Goal: Transaction & Acquisition: Book appointment/travel/reservation

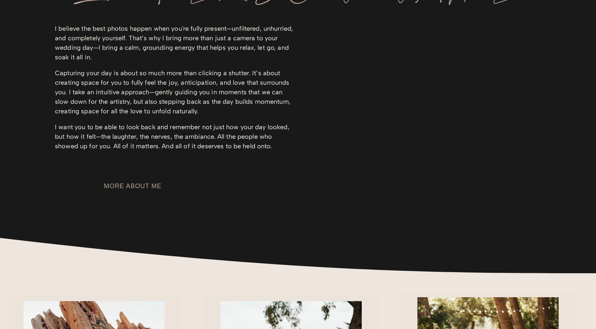
scroll to position [1083, 0]
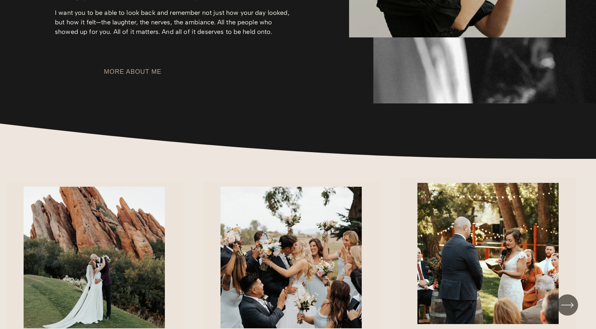
click at [161, 75] on link "MORE ABOUT ME" at bounding box center [132, 71] width 57 height 7
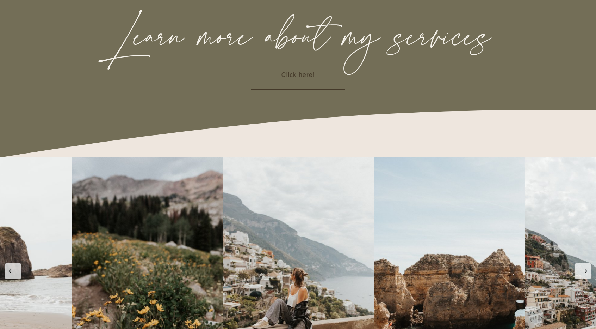
scroll to position [1057, 0]
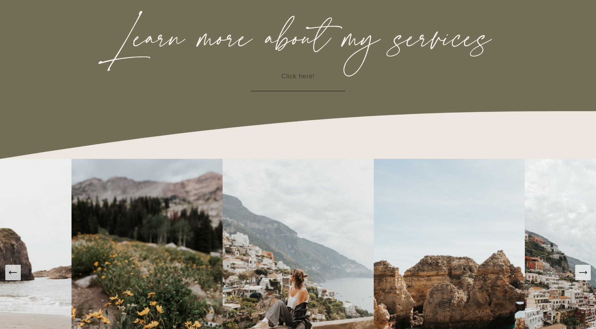
click at [295, 90] on link "Click here!" at bounding box center [298, 76] width 94 height 29
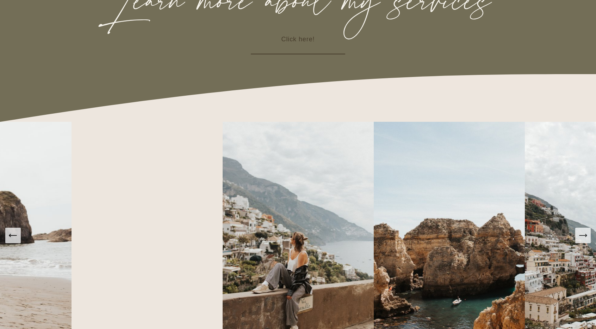
scroll to position [1258, 0]
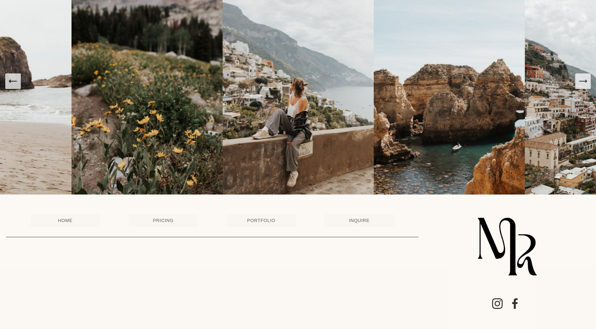
click at [263, 220] on link "PORTFOLIO" at bounding box center [262, 220] width 70 height 13
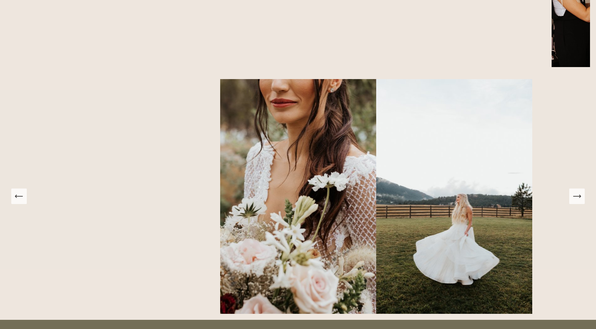
scroll to position [629, 0]
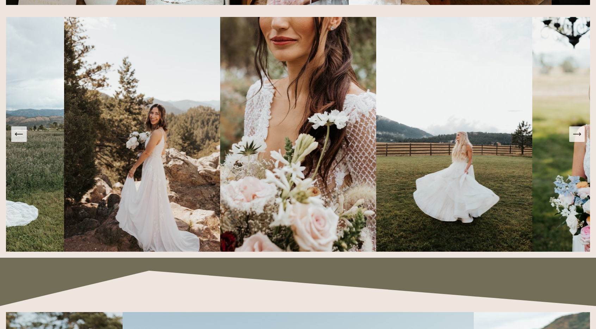
click at [580, 139] on icon "Next Slide" at bounding box center [577, 134] width 10 height 10
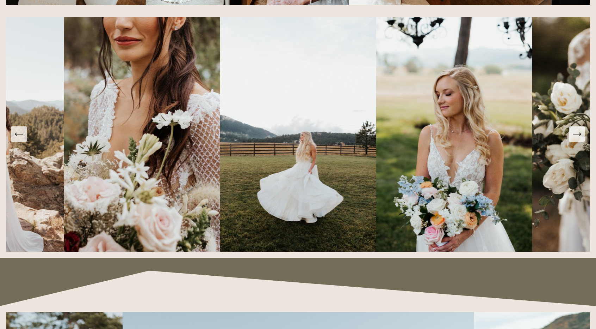
click at [580, 139] on icon "Next Slide" at bounding box center [577, 134] width 10 height 10
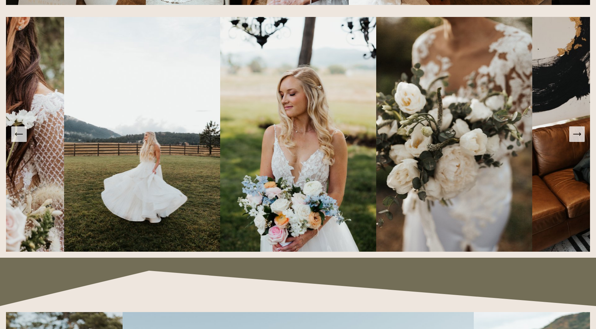
click at [580, 139] on icon "Next Slide" at bounding box center [577, 134] width 10 height 10
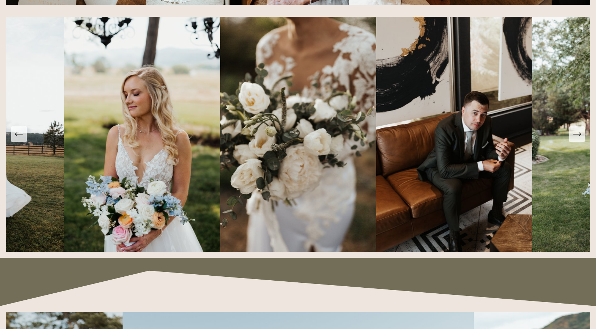
click at [580, 139] on icon "Next Slide" at bounding box center [577, 134] width 10 height 10
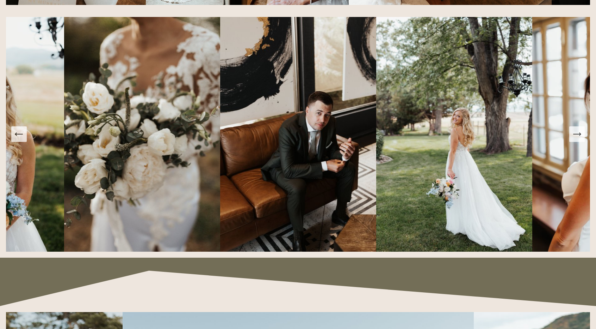
click at [580, 139] on icon "Next Slide" at bounding box center [577, 134] width 10 height 10
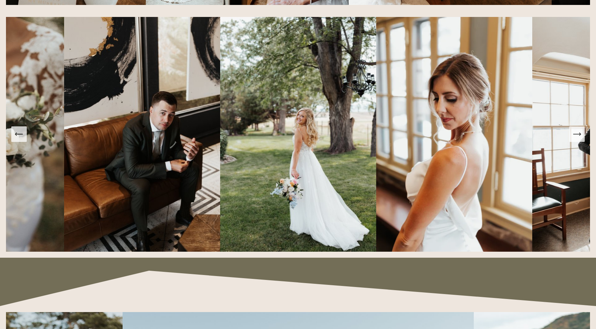
click at [580, 139] on icon "Next Slide" at bounding box center [577, 134] width 10 height 10
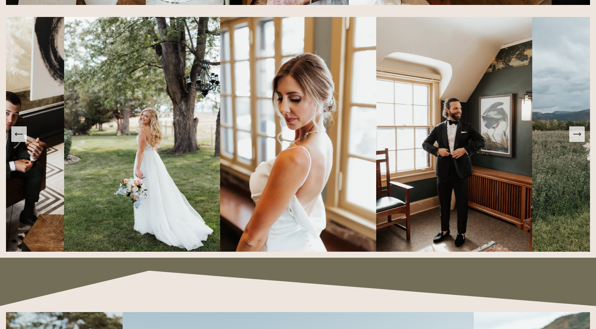
click at [580, 139] on icon "Next Slide" at bounding box center [577, 134] width 10 height 10
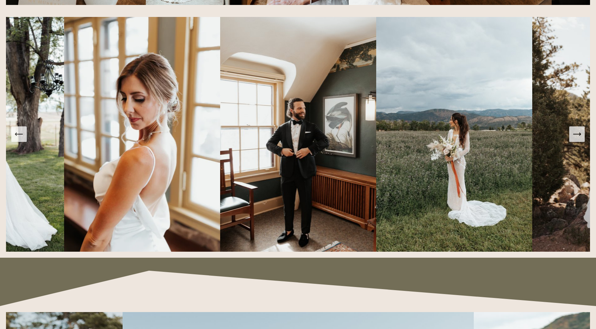
click at [580, 139] on icon "Next Slide" at bounding box center [577, 134] width 10 height 10
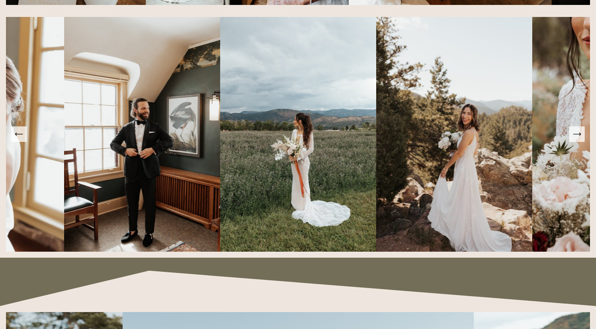
click at [580, 139] on icon "Next Slide" at bounding box center [577, 134] width 10 height 10
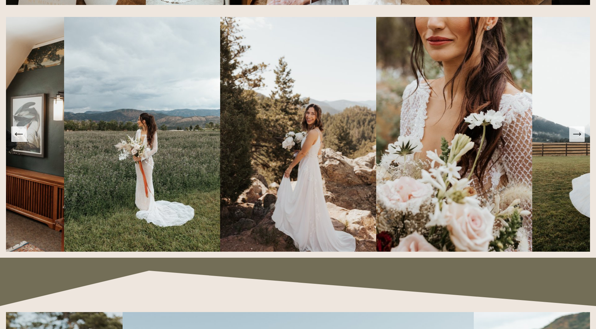
click at [580, 139] on icon "Next Slide" at bounding box center [577, 134] width 10 height 10
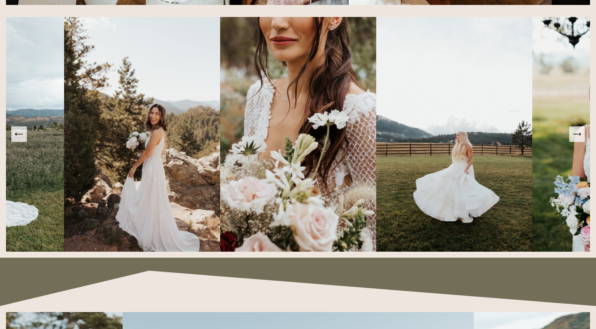
click at [580, 139] on icon "Next Slide" at bounding box center [577, 134] width 10 height 10
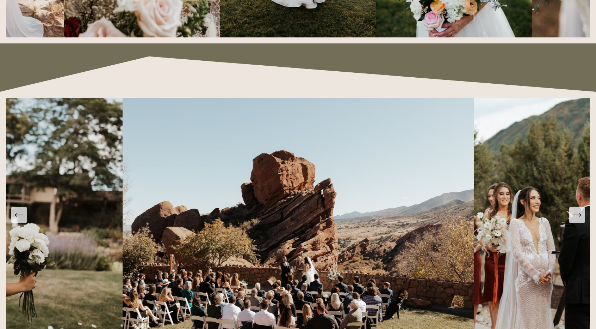
scroll to position [890, 0]
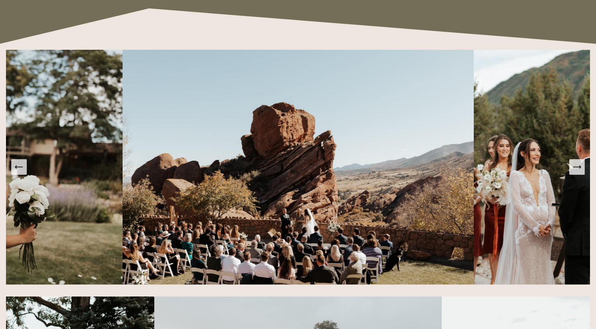
click at [579, 172] on icon "Next Slide" at bounding box center [577, 167] width 10 height 10
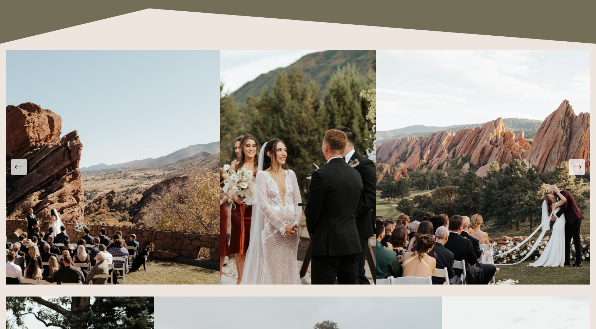
click at [579, 172] on icon "Next Slide" at bounding box center [577, 167] width 10 height 10
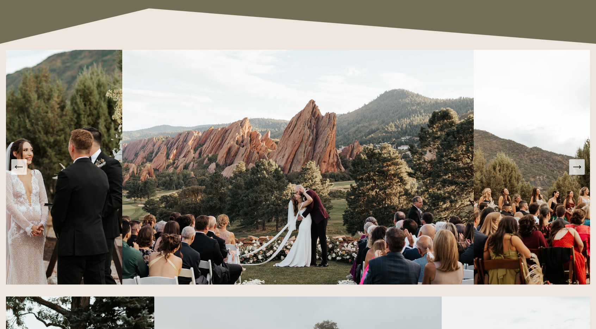
click at [579, 172] on icon "Next Slide" at bounding box center [577, 167] width 10 height 10
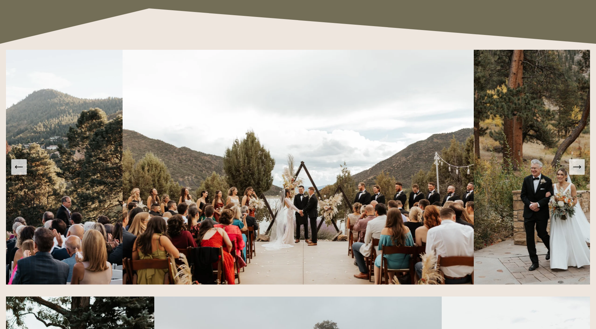
click at [579, 172] on icon "Next Slide" at bounding box center [577, 167] width 10 height 10
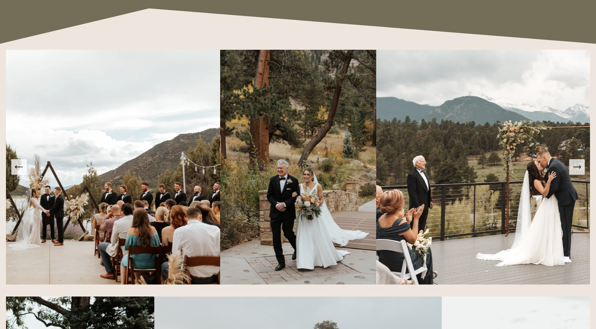
click at [579, 172] on icon "Next Slide" at bounding box center [577, 167] width 10 height 10
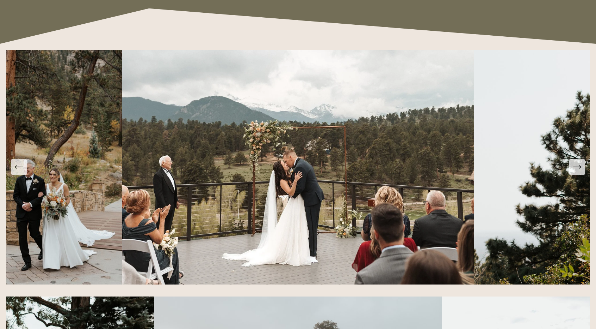
click at [579, 172] on icon "Next Slide" at bounding box center [577, 167] width 10 height 10
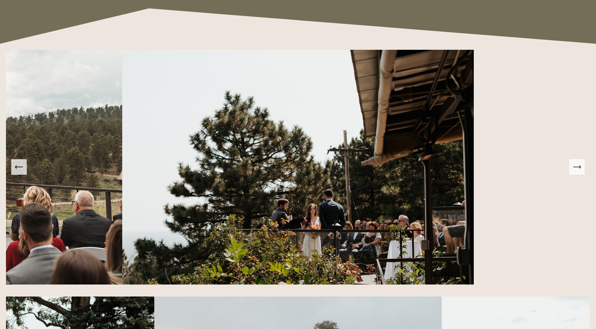
click at [579, 172] on icon "Next Slide" at bounding box center [577, 167] width 10 height 10
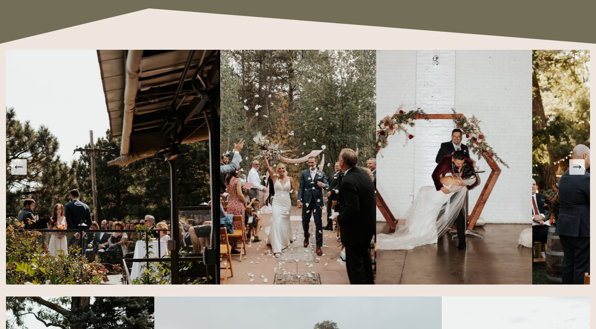
click at [579, 172] on icon "Next Slide" at bounding box center [577, 167] width 10 height 10
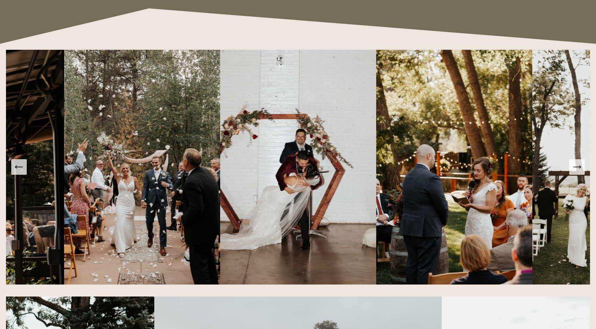
click at [579, 172] on icon "Next Slide" at bounding box center [577, 167] width 10 height 10
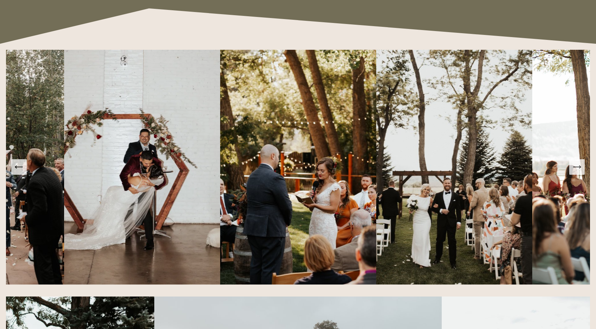
click at [579, 172] on icon "Next Slide" at bounding box center [577, 167] width 10 height 10
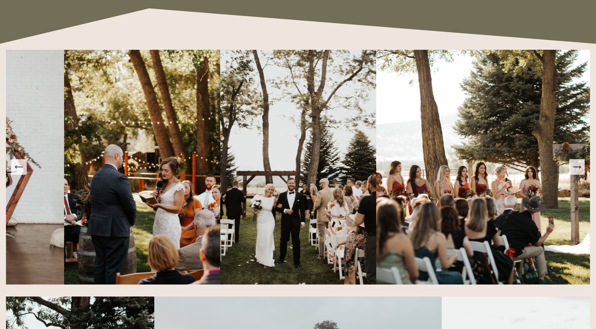
click at [579, 172] on icon "Next Slide" at bounding box center [577, 167] width 10 height 10
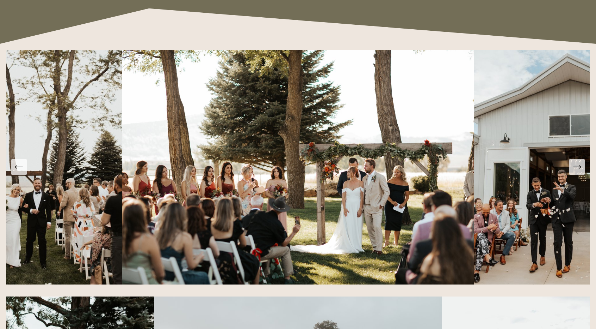
click at [579, 172] on icon "Next Slide" at bounding box center [577, 167] width 10 height 10
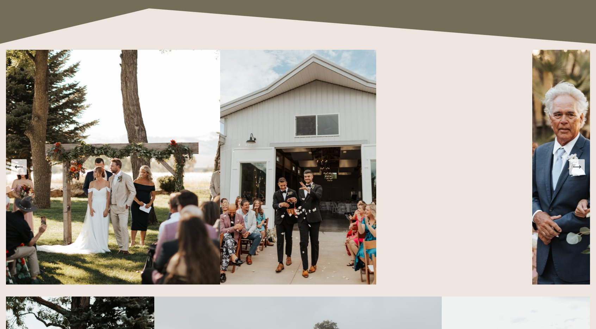
click at [579, 172] on icon "Next Slide" at bounding box center [577, 167] width 10 height 10
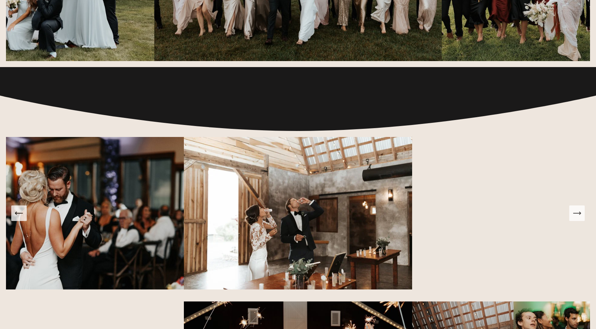
scroll to position [1318, 0]
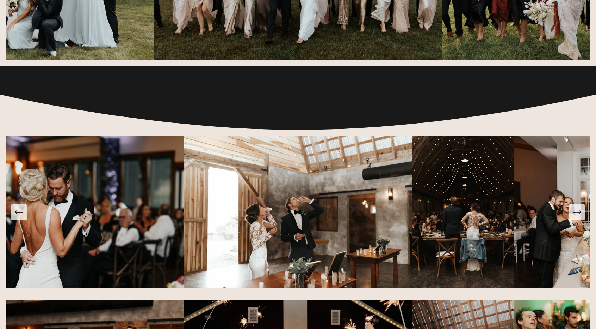
click at [577, 225] on img at bounding box center [565, 212] width 102 height 152
click at [579, 220] on button "Next Slide" at bounding box center [578, 212] width 16 height 16
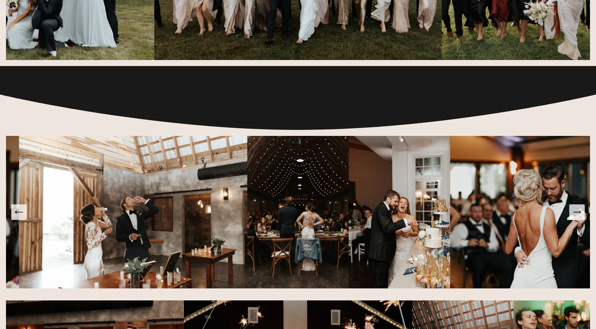
click at [579, 220] on button "Next Slide" at bounding box center [578, 212] width 16 height 16
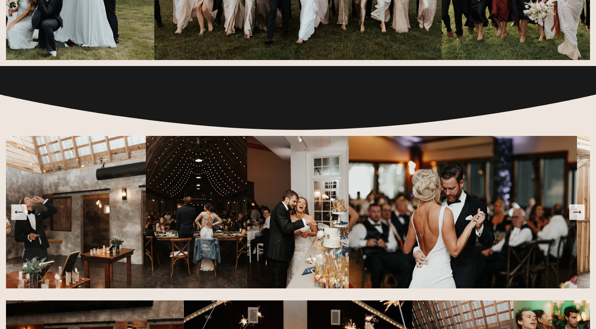
click at [579, 220] on button "Next Slide" at bounding box center [578, 212] width 16 height 16
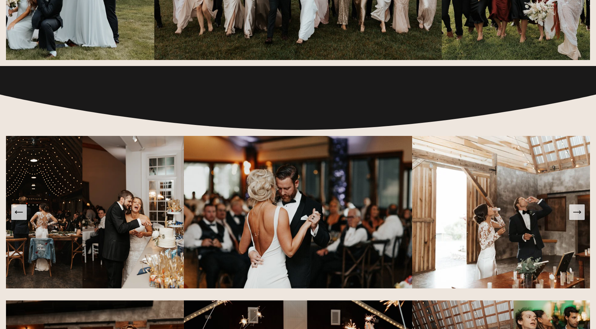
click at [579, 220] on button "Next Slide" at bounding box center [578, 212] width 16 height 16
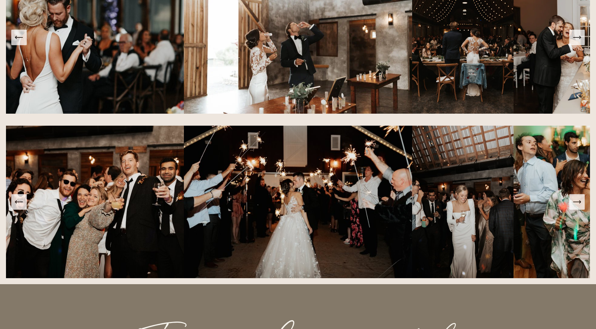
scroll to position [1493, 0]
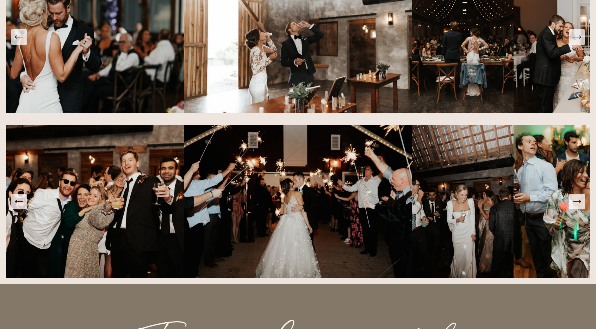
click at [580, 209] on button "Next Slide" at bounding box center [578, 202] width 16 height 16
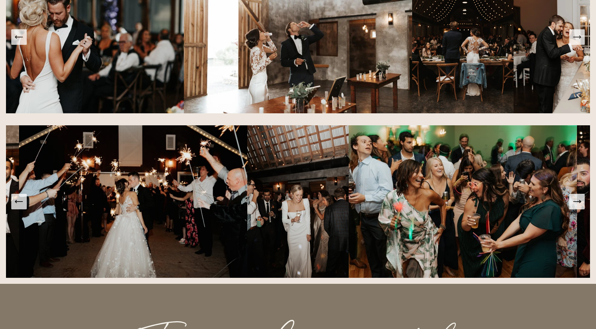
click at [580, 209] on button "Next Slide" at bounding box center [578, 202] width 16 height 16
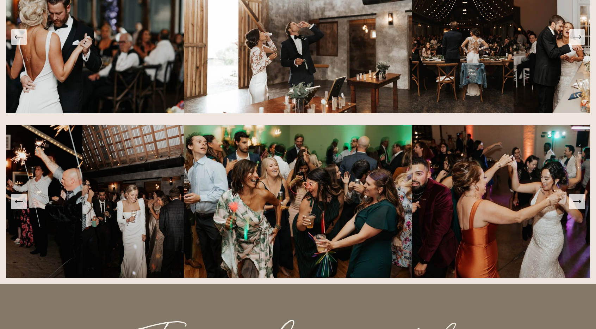
click at [580, 209] on button "Next Slide" at bounding box center [578, 202] width 16 height 16
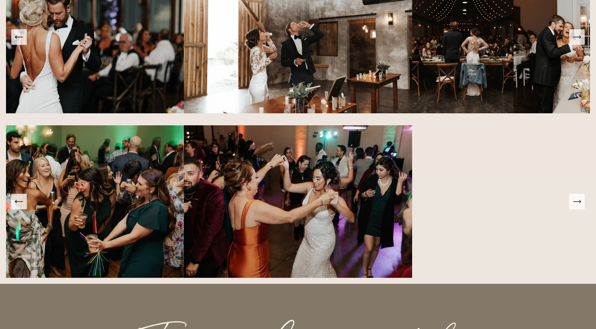
click at [580, 209] on button "Next Slide" at bounding box center [578, 202] width 16 height 16
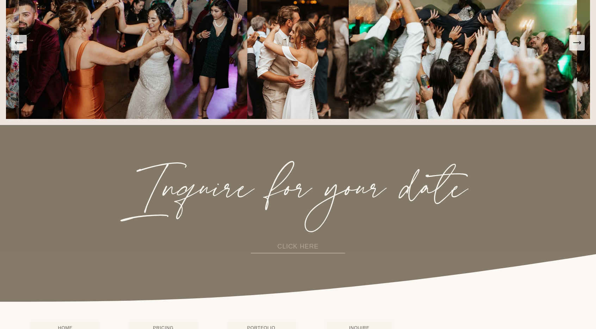
scroll to position [1749, 0]
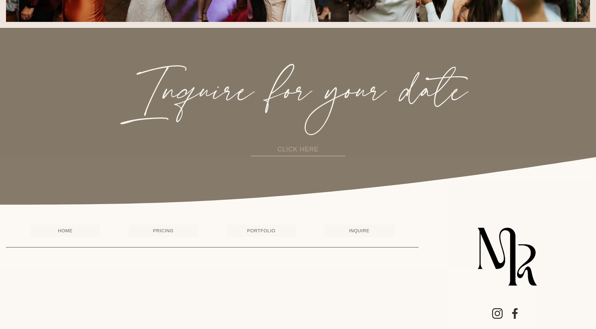
click at [167, 237] on link "PRICING" at bounding box center [164, 230] width 70 height 13
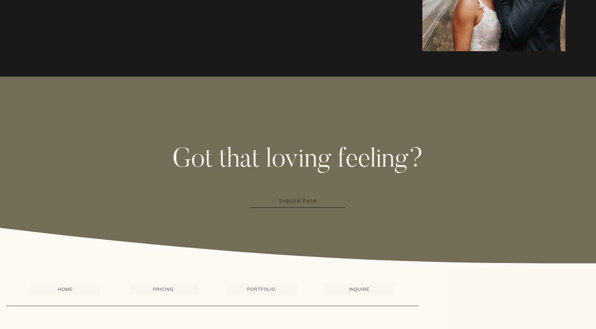
scroll to position [932, 0]
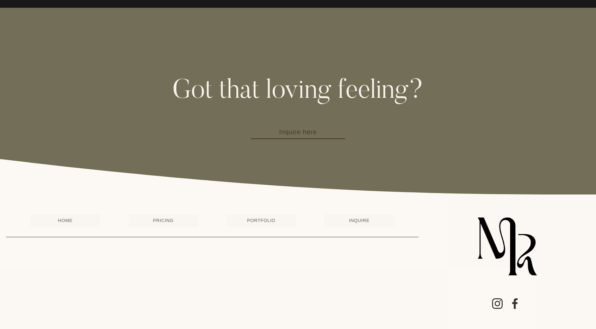
click at [349, 221] on link "INQUIRE" at bounding box center [360, 220] width 70 height 13
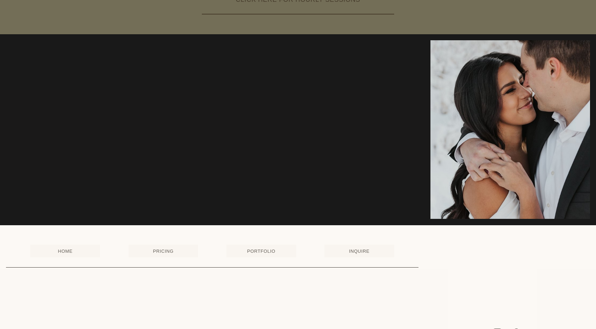
scroll to position [517, 0]
